Goal: Register for event/course

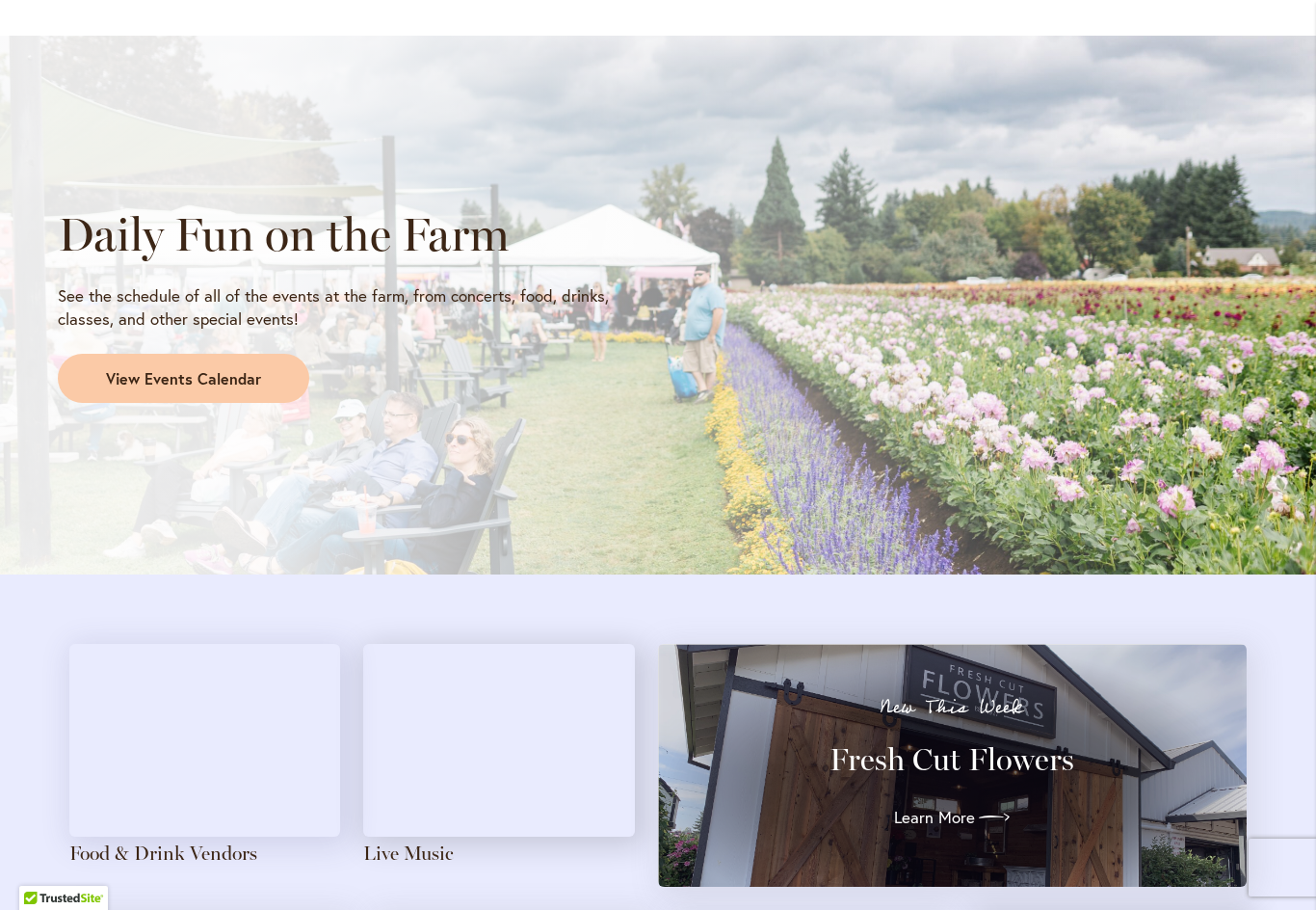
scroll to position [1558, 0]
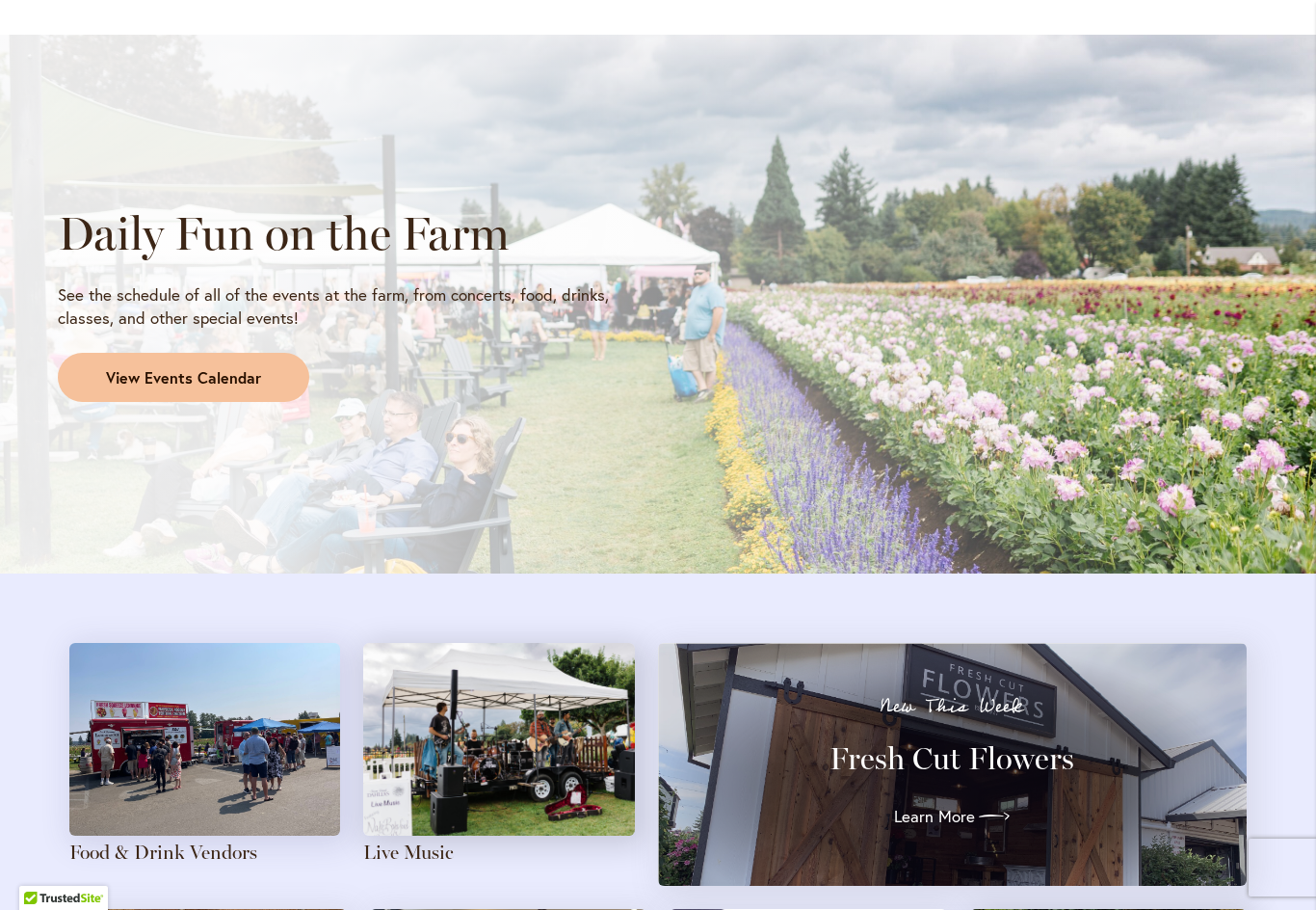
click at [115, 370] on span "View Events Calendar" at bounding box center [183, 378] width 155 height 22
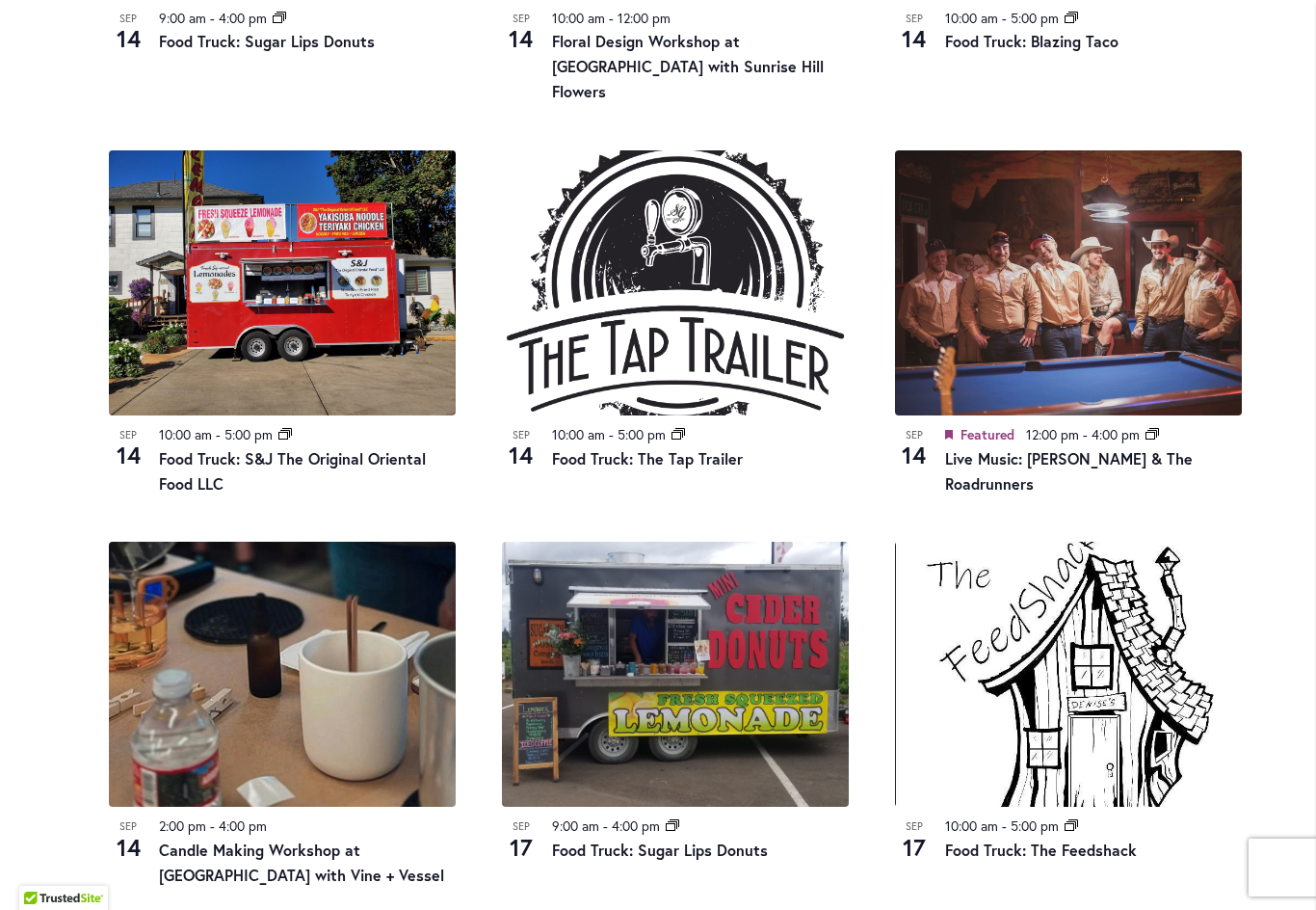
scroll to position [1355, 0]
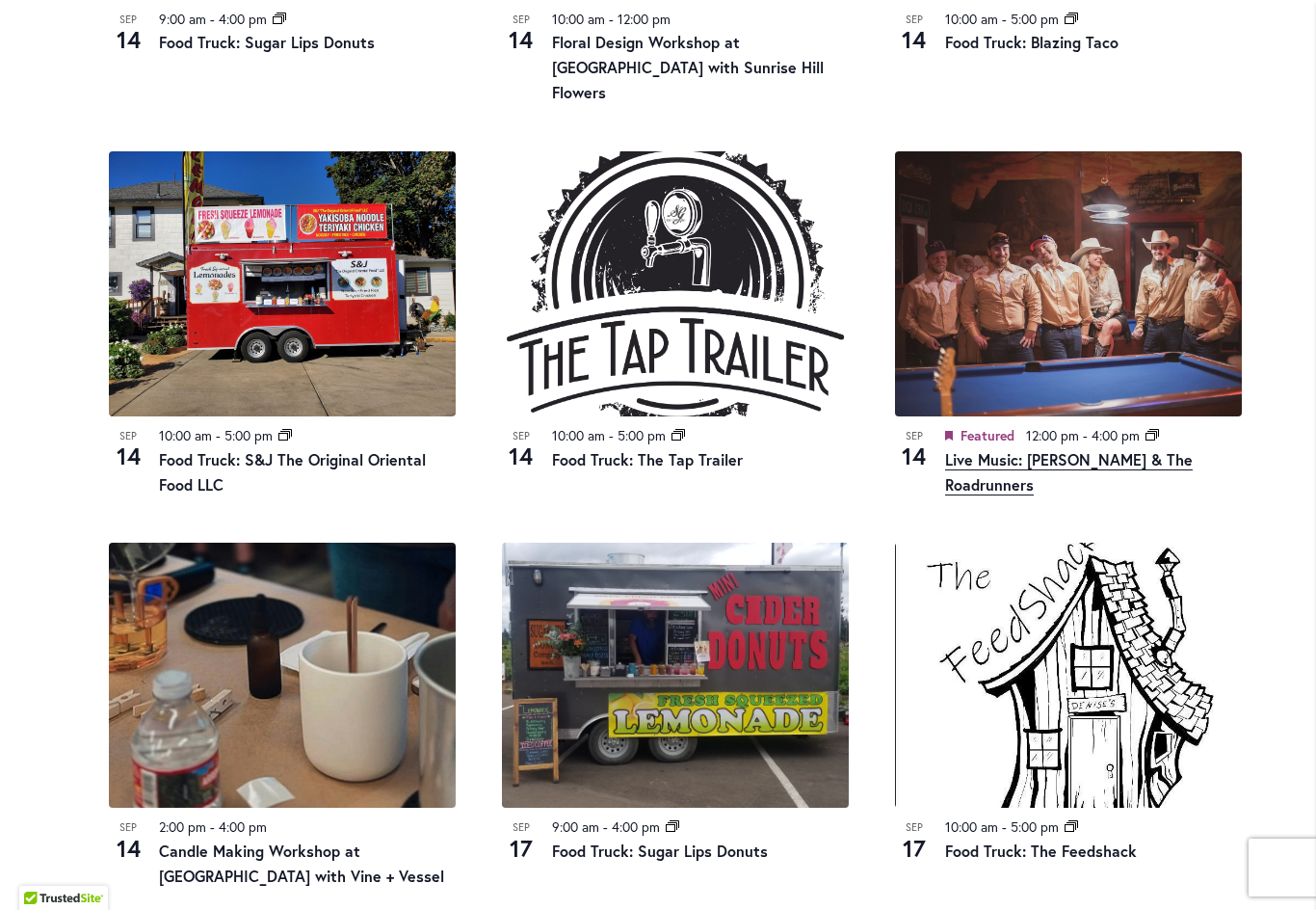
click at [1025, 450] on link "Live Music: [PERSON_NAME] & The Roadrunners" at bounding box center [1069, 472] width 248 height 46
click at [1051, 450] on link "Live Music: [PERSON_NAME] & The Roadrunners" at bounding box center [1069, 472] width 248 height 46
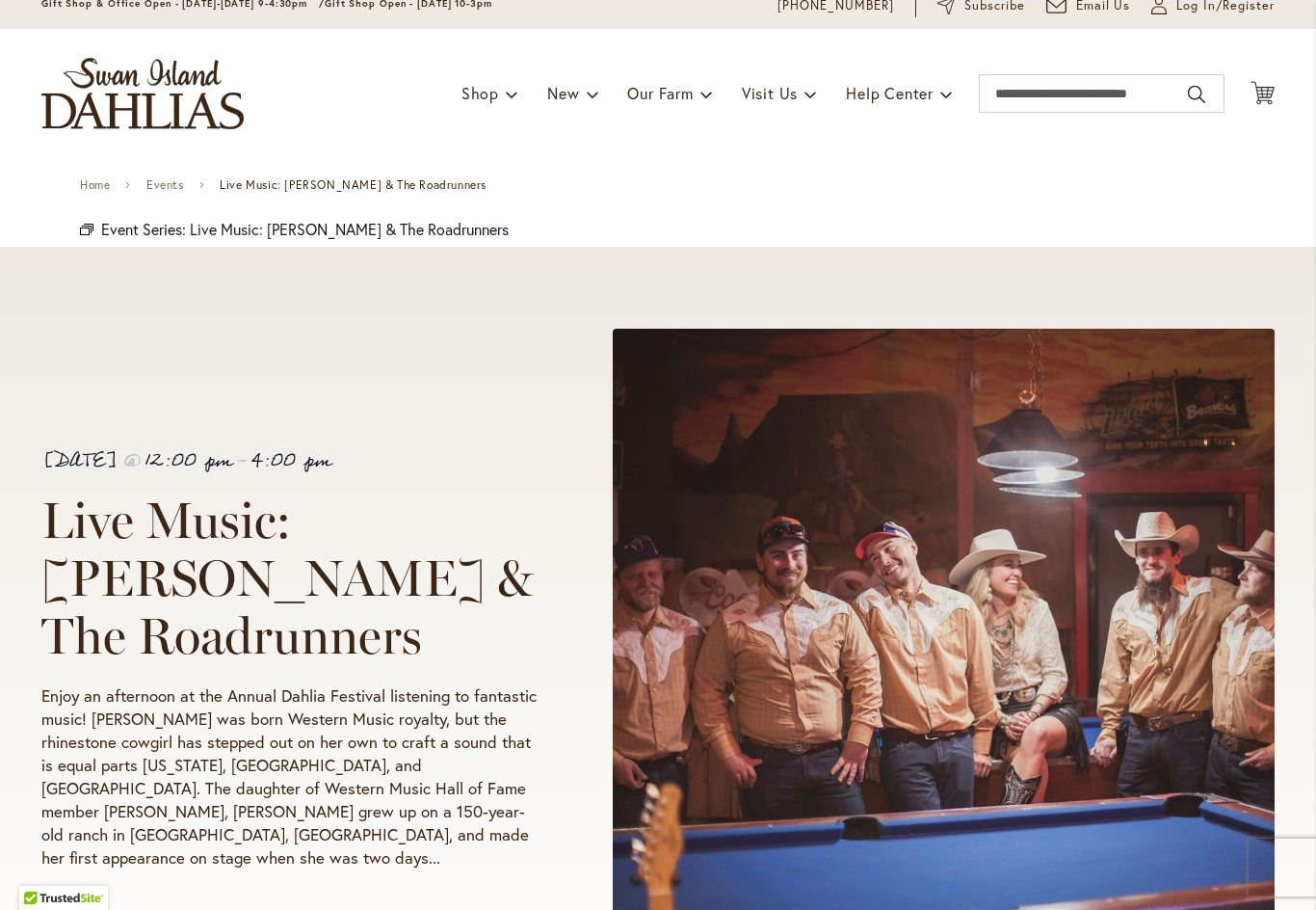
scroll to position [89, 0]
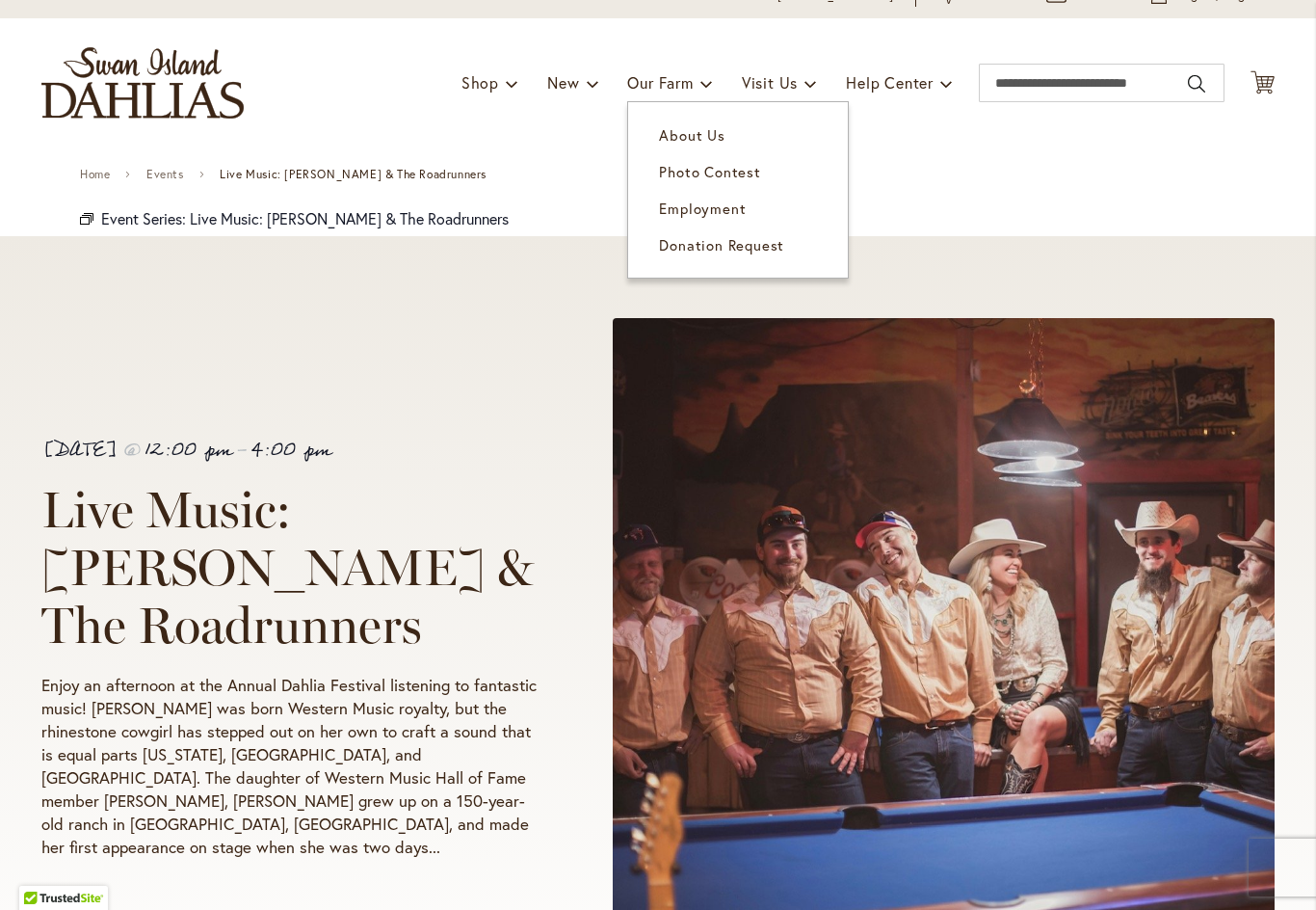
click at [890, 170] on div "Home Events Live Music: [PERSON_NAME] & The Roadrunners" at bounding box center [658, 174] width 1156 height 53
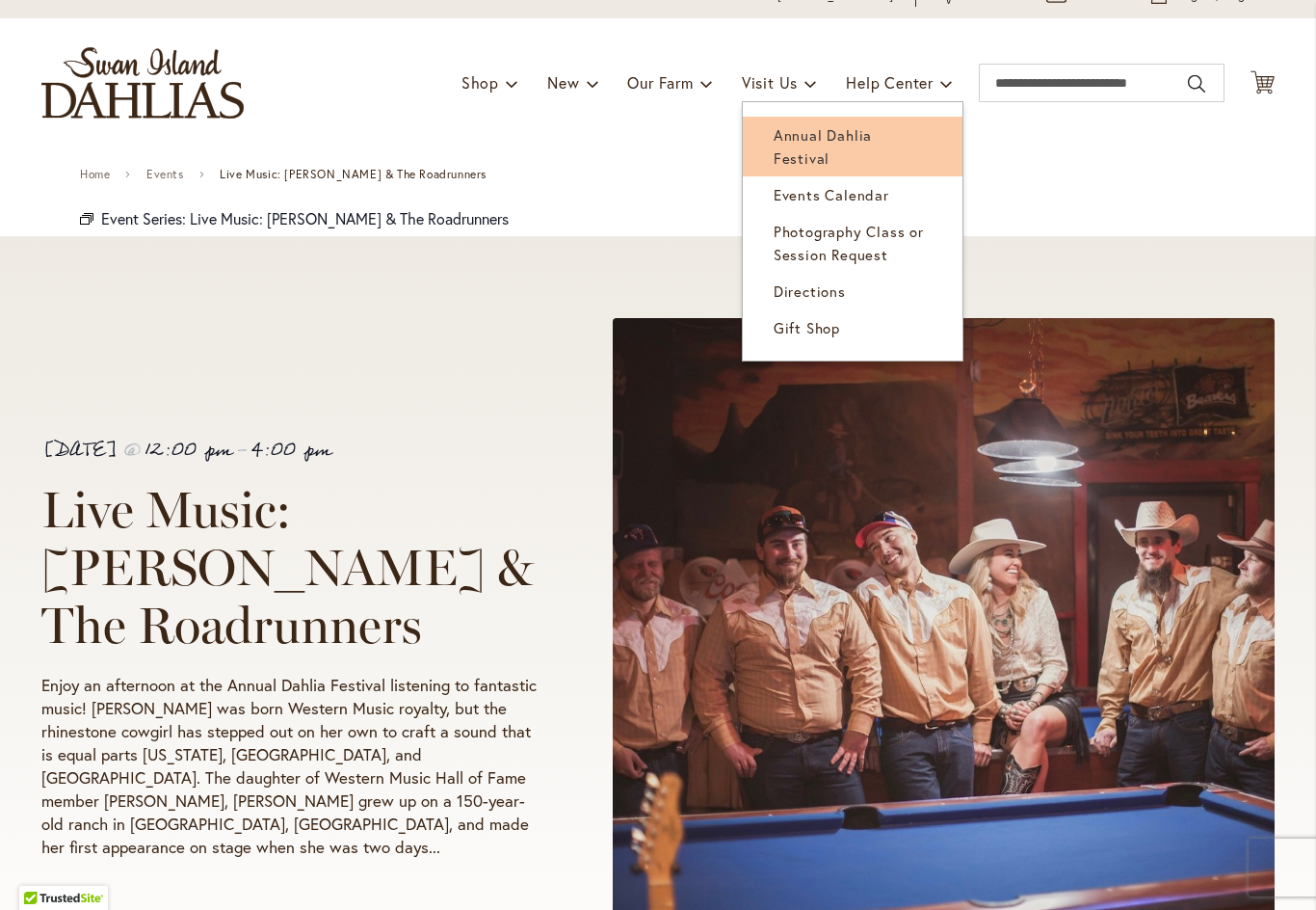
click at [872, 131] on span "Annual Dahlia Festival" at bounding box center [823, 145] width 98 height 42
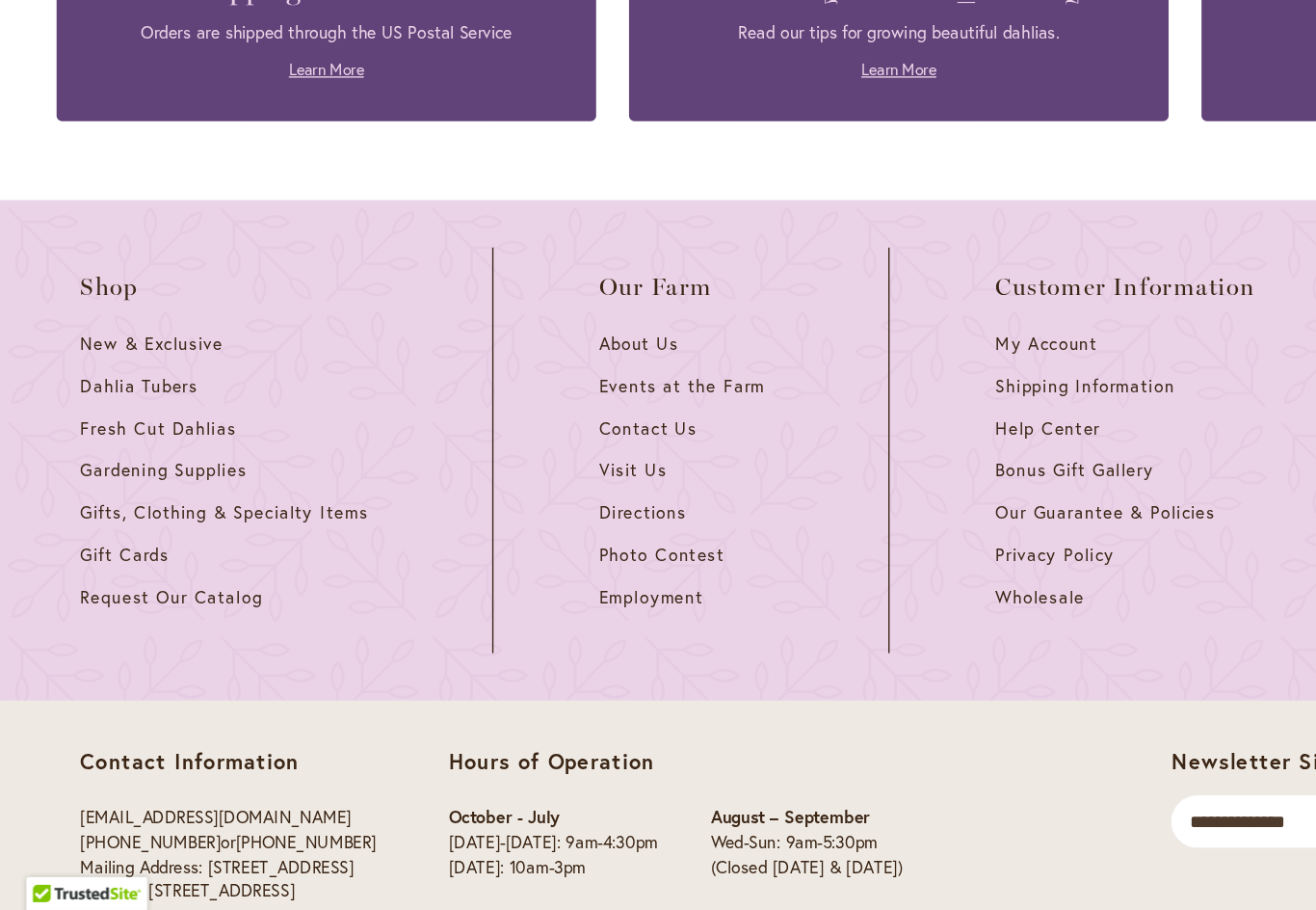
click at [630, 792] on p "Hours of Operation" at bounding box center [494, 802] width 332 height 20
